Goal: Information Seeking & Learning: Find specific fact

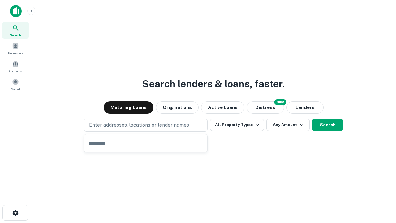
type input "**********"
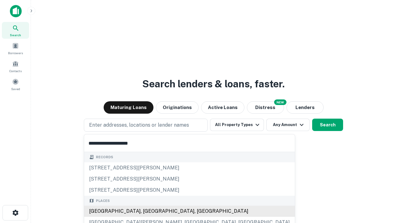
click at [148, 211] on div "[GEOGRAPHIC_DATA], [GEOGRAPHIC_DATA], [GEOGRAPHIC_DATA]" at bounding box center [189, 210] width 211 height 11
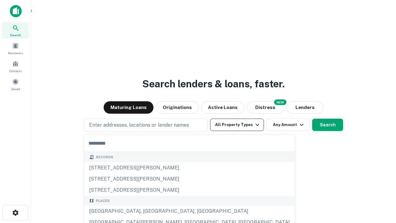
click at [237, 125] on button "All Property Types" at bounding box center [237, 124] width 54 height 12
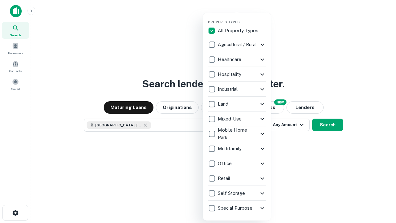
click at [242, 18] on button "button" at bounding box center [242, 18] width 68 height 0
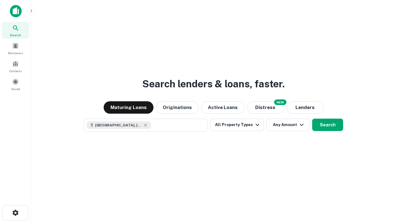
scroll to position [10, 0]
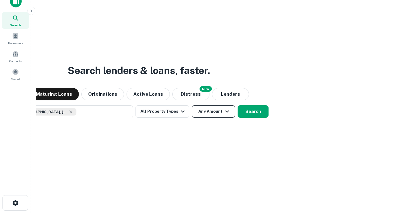
click at [192, 105] on button "Any Amount" at bounding box center [213, 111] width 43 height 12
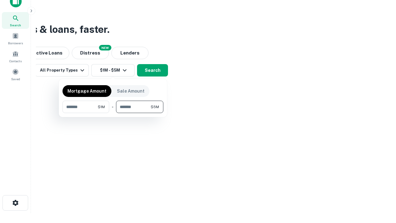
type input "*******"
click at [113, 113] on button "button" at bounding box center [112, 113] width 101 height 0
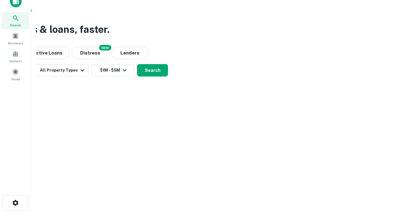
scroll to position [10, 0]
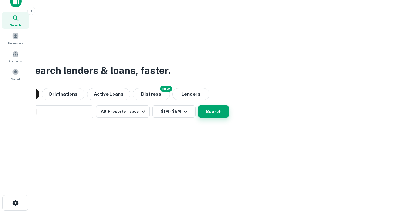
click at [198, 105] on button "Search" at bounding box center [213, 111] width 31 height 12
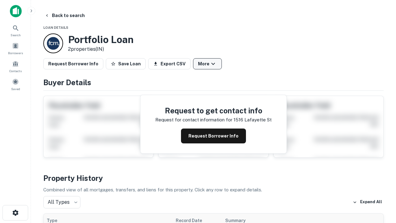
click at [207, 64] on button "More" at bounding box center [207, 63] width 29 height 11
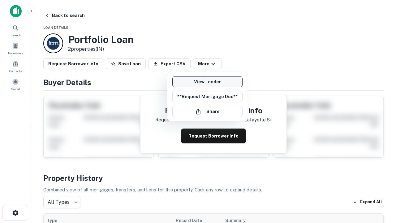
click at [207, 82] on link "View Lender" at bounding box center [207, 81] width 70 height 11
